Goal: Task Accomplishment & Management: Manage account settings

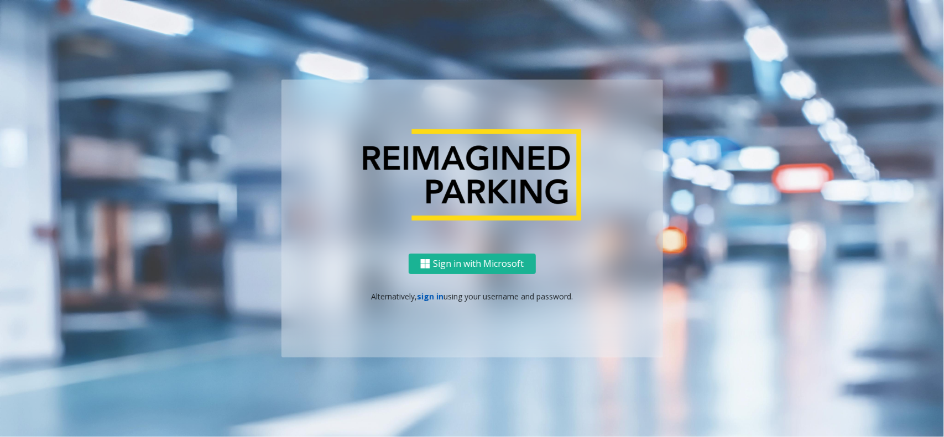
click at [426, 296] on link "sign in" at bounding box center [430, 296] width 27 height 11
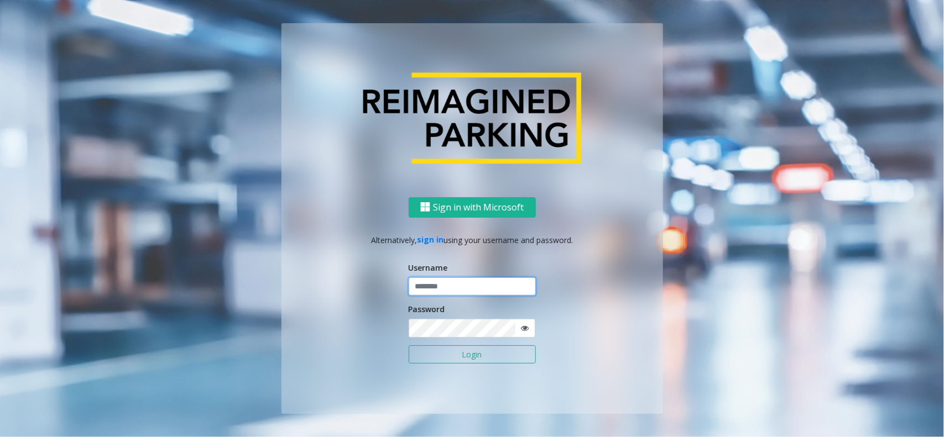
click at [431, 288] on input "text" at bounding box center [472, 287] width 127 height 19
paste input "*"
click at [447, 281] on input "text" at bounding box center [472, 287] width 127 height 19
type input "**********"
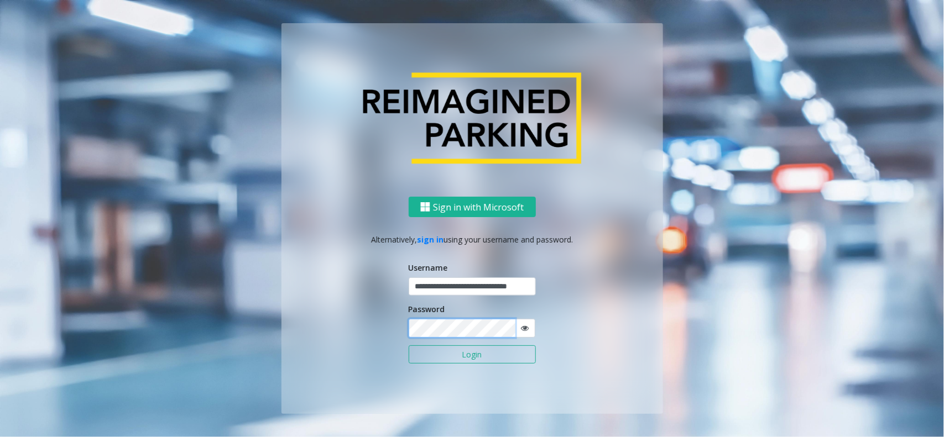
scroll to position [0, 0]
click at [409, 346] on button "Login" at bounding box center [472, 355] width 127 height 19
